Goal: Task Accomplishment & Management: Use online tool/utility

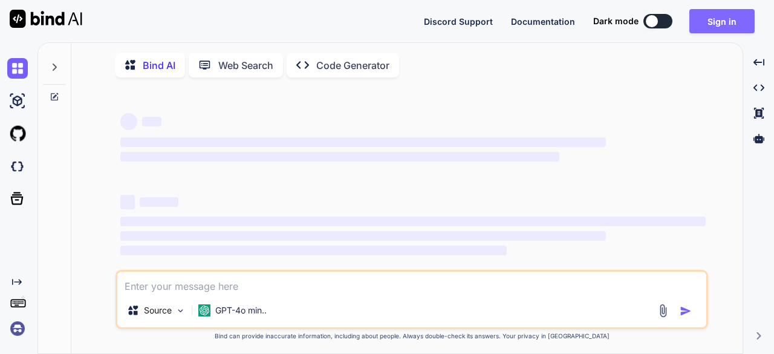
type textarea "x"
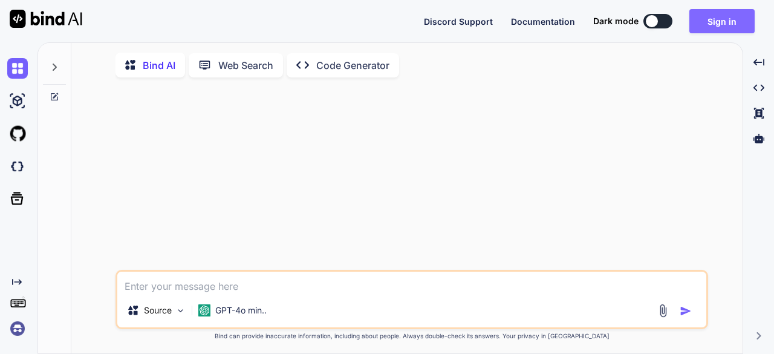
click at [714, 22] on button "Sign in" at bounding box center [721, 21] width 65 height 24
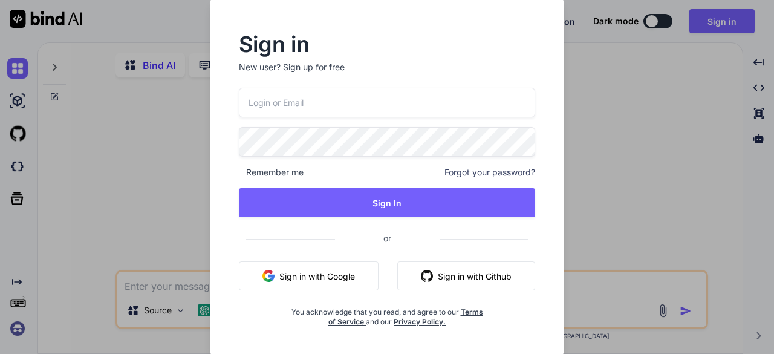
click at [352, 113] on input "email" at bounding box center [387, 103] width 297 height 30
paste input "lazadaprocreatebrushthailand-1@berrymail.cc"
type input "lazadaprocreatebrushthailand-1@berrymail.cc"
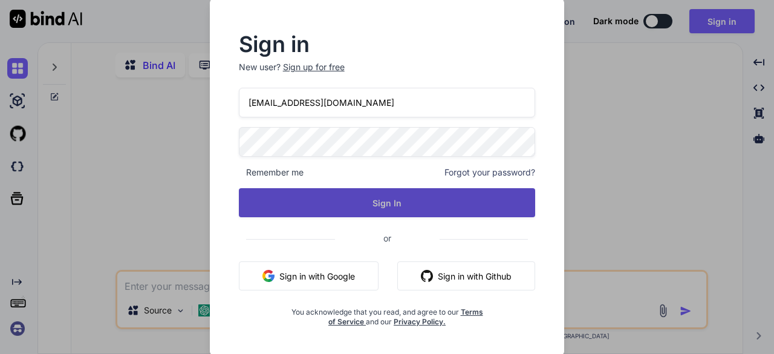
click at [335, 193] on button "Sign In" at bounding box center [387, 202] width 297 height 29
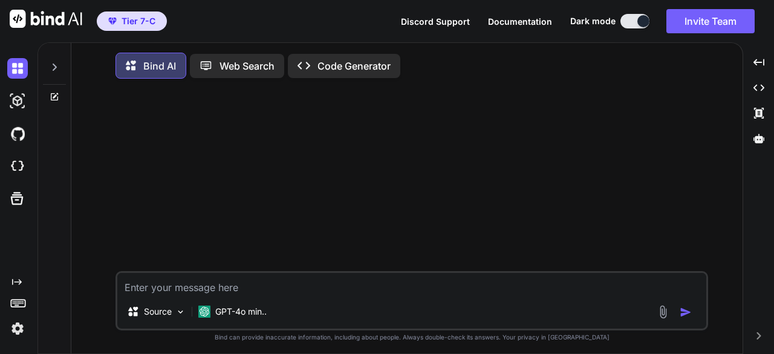
click at [54, 67] on icon at bounding box center [55, 67] width 10 height 10
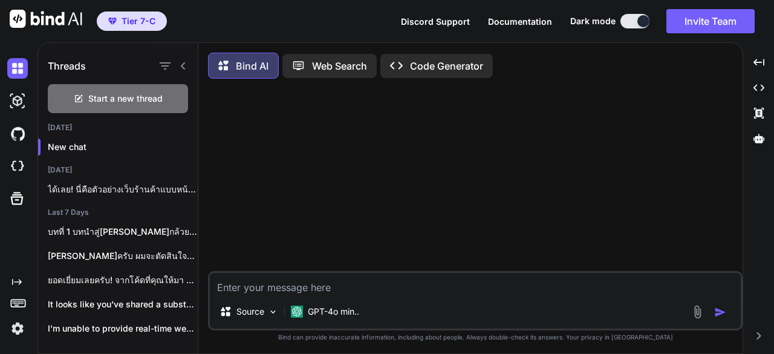
click at [186, 64] on icon at bounding box center [183, 66] width 10 height 10
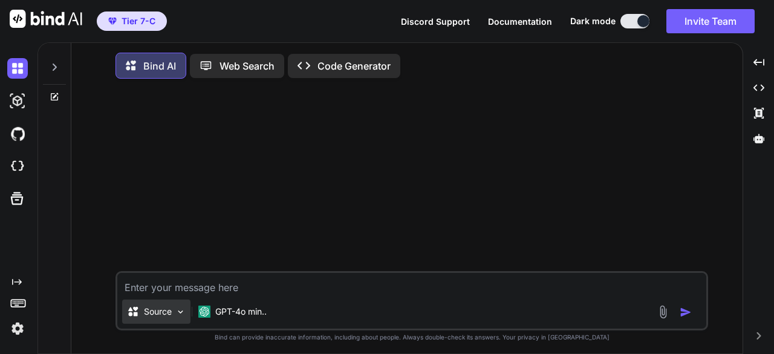
click at [184, 311] on img at bounding box center [180, 311] width 10 height 10
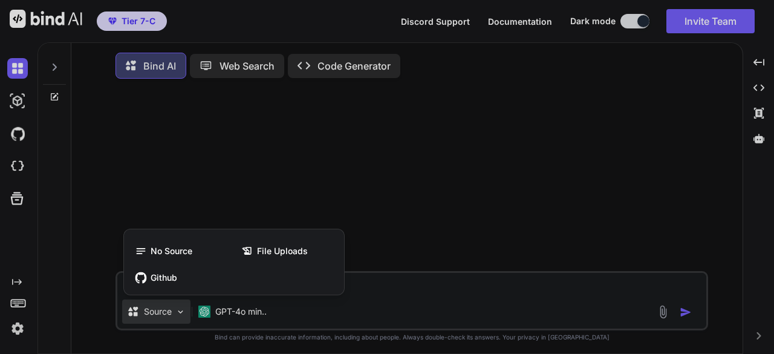
click at [184, 311] on div at bounding box center [387, 177] width 774 height 354
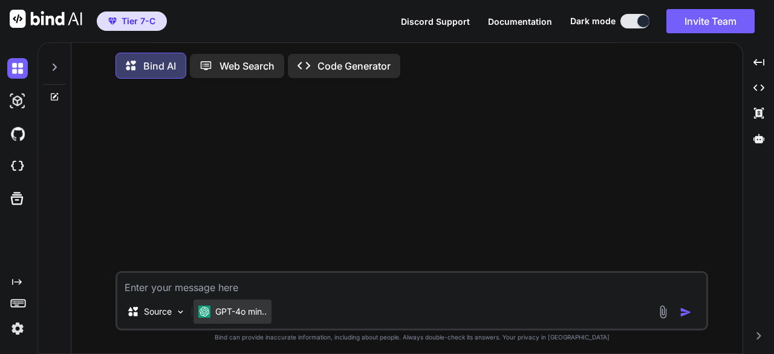
click at [264, 308] on p "GPT-4o min.." at bounding box center [240, 311] width 51 height 12
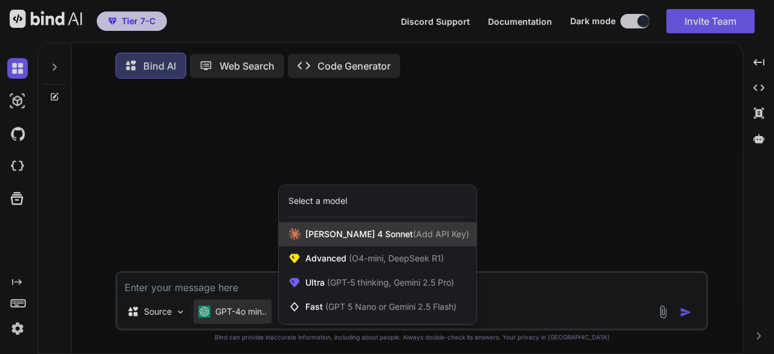
click at [367, 243] on div "Claude 4 Sonnet (Add API Key)" at bounding box center [378, 234] width 198 height 24
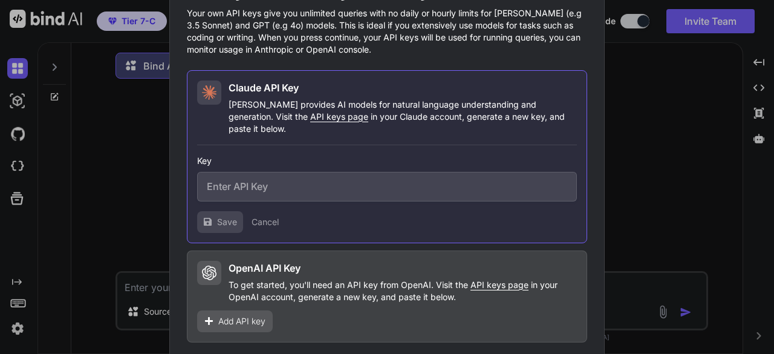
click at [157, 222] on div "Would you like to add your API keys? Your own API keys give you unlimited queri…" at bounding box center [387, 177] width 774 height 354
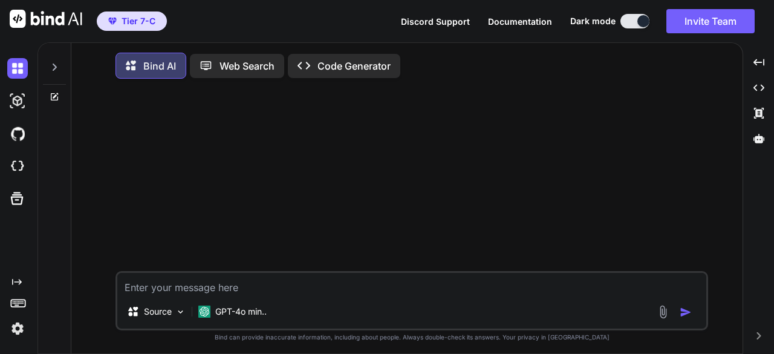
click at [328, 63] on p "Code Generator" at bounding box center [353, 66] width 73 height 15
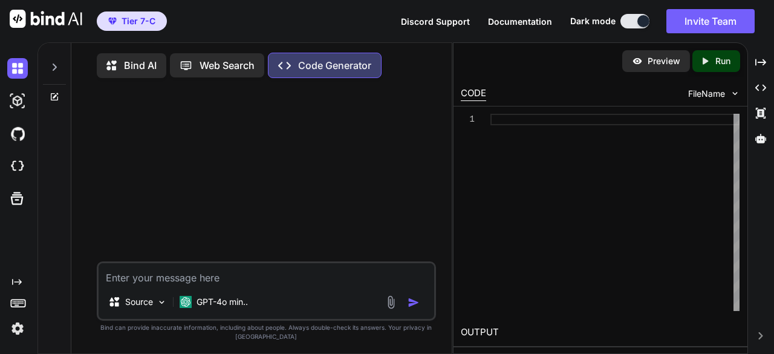
click at [392, 305] on img at bounding box center [391, 302] width 14 height 14
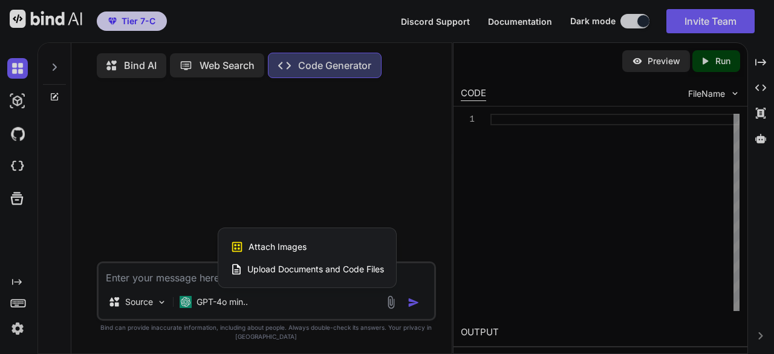
click at [324, 271] on span "Upload Documents and Code Files" at bounding box center [315, 269] width 137 height 12
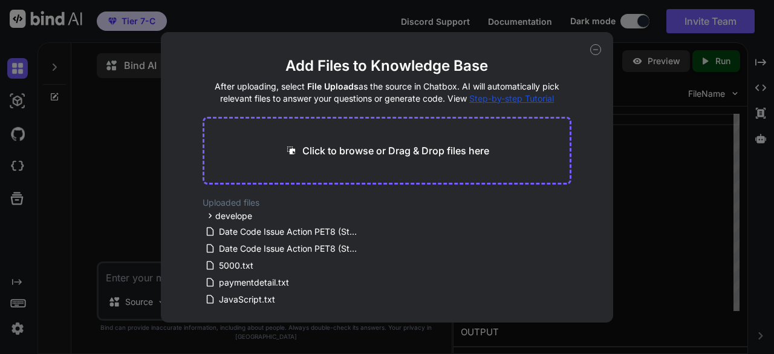
click at [383, 150] on p "Click to browse or Drag & Drop files here" at bounding box center [395, 150] width 187 height 15
type input "C:\fakepath\Code.gs.txt"
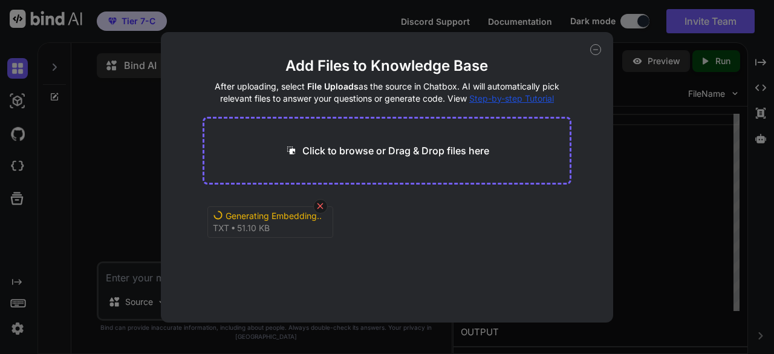
click at [322, 204] on icon at bounding box center [320, 206] width 6 height 6
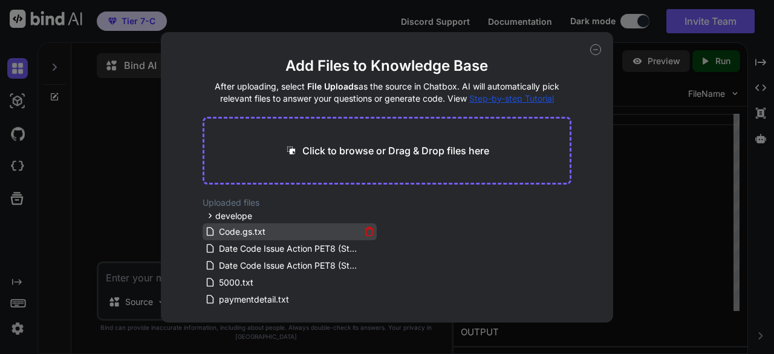
click at [267, 228] on div "Code.gs.txt" at bounding box center [282, 231] width 155 height 15
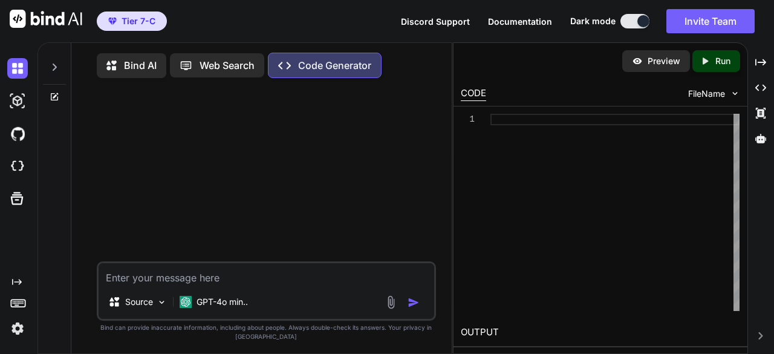
type textarea "x"
paste textarea "lore.ip // ========== DOLORSITAMETC ========== // Adipiscin: Elits doei temp in…"
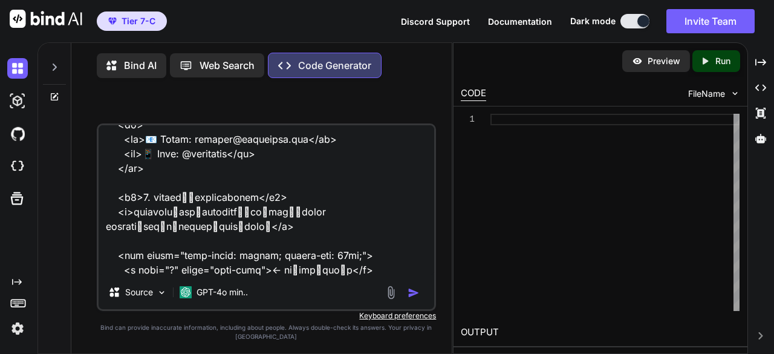
scroll to position [20900, 0]
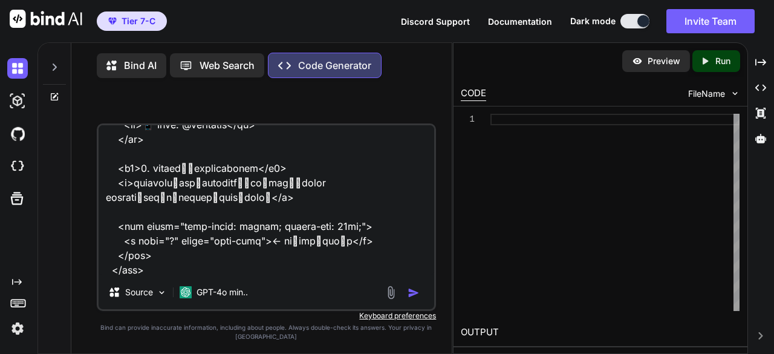
type textarea "lore.ip // ========== DOLORSITAMETC ========== // Adipiscin: Elits doei temp in…"
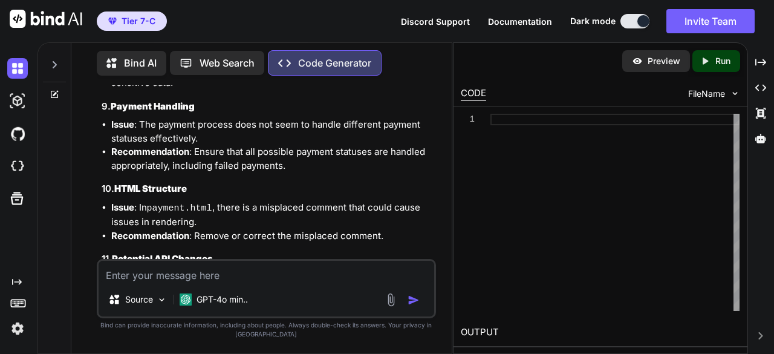
scroll to position [7400, 0]
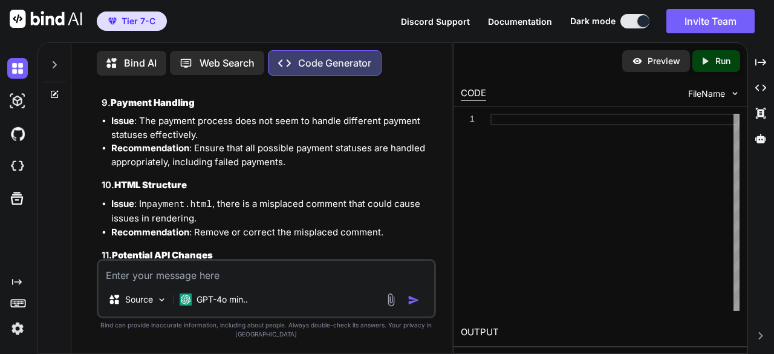
click at [231, 280] on textarea at bounding box center [267, 271] width 336 height 22
paste textarea "// ========== CONFIGURATION ========== const OMISE_CONFIG = { SECRET_KEY: '[ENC…"
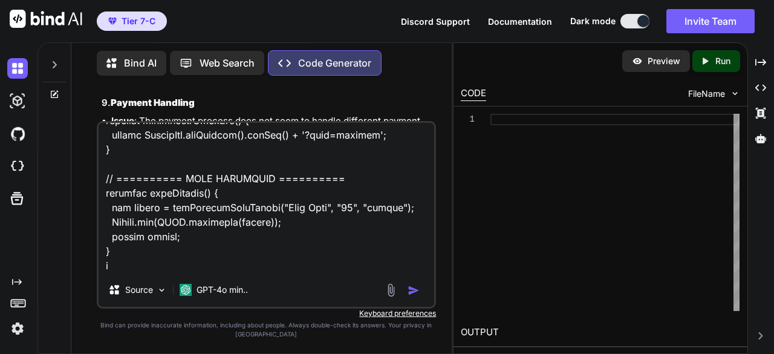
scroll to position [6643, 0]
type textarea "can you merge to this code: // ========== CONFIGURATION ========== const OMISE_…"
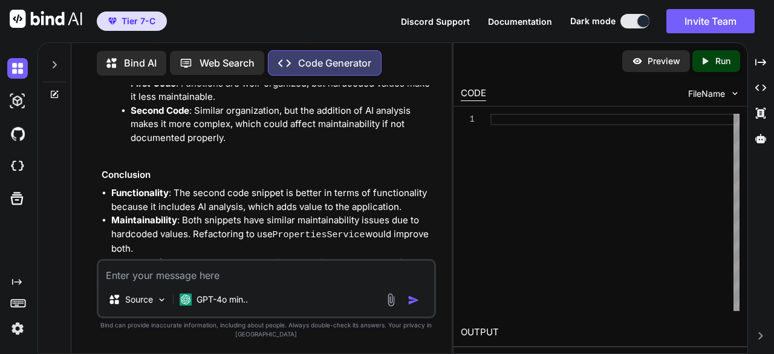
scroll to position [11257, 0]
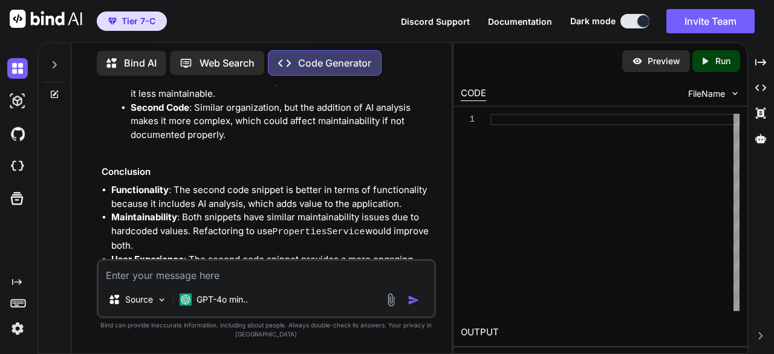
click at [180, 273] on textarea at bounding box center [267, 271] width 336 height 22
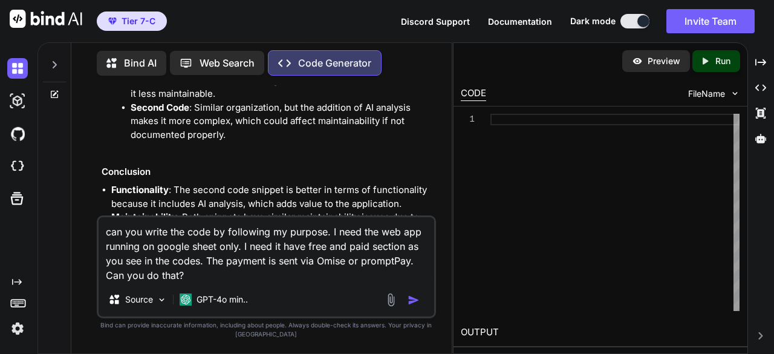
type textarea "can you write the code by following my purpose. I need the web app running on g…"
click at [409, 298] on img "button" at bounding box center [413, 300] width 12 height 12
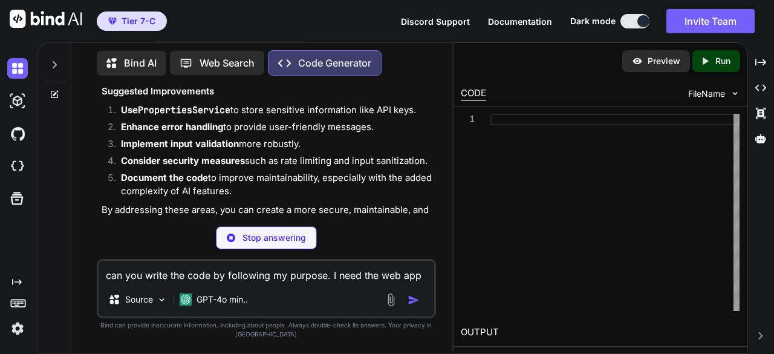
scroll to position [11567, 0]
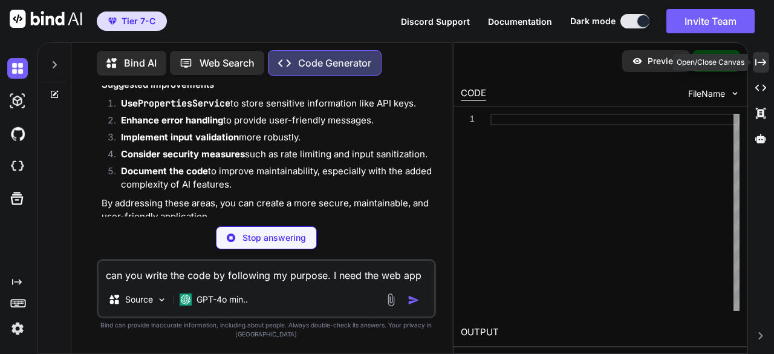
click at [766, 62] on div "Created with Pixso." at bounding box center [760, 62] width 16 height 21
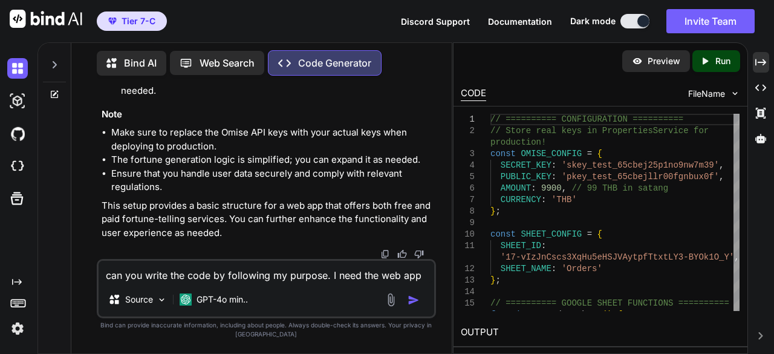
scroll to position [14467, 0]
click at [635, 62] on img at bounding box center [636, 61] width 11 height 11
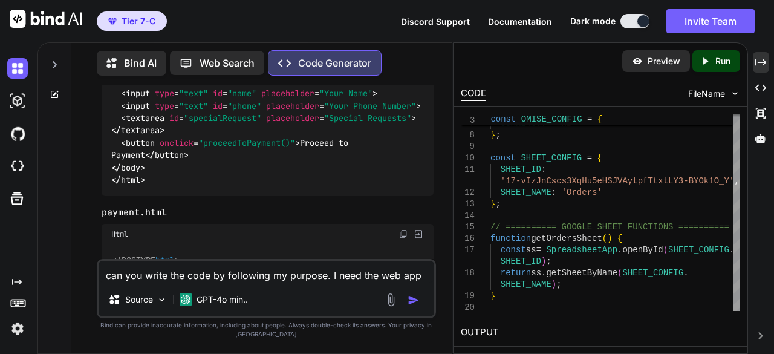
scroll to position [13420, 0]
